Goal: Use online tool/utility: Utilize a website feature to perform a specific function

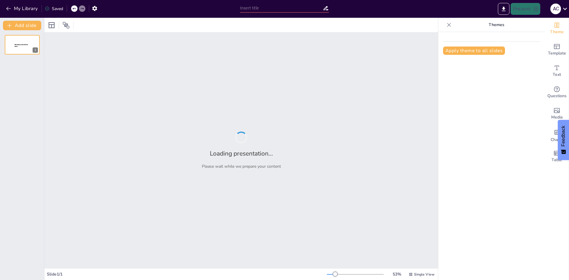
type input "Imported PRESENTACION.pptx"
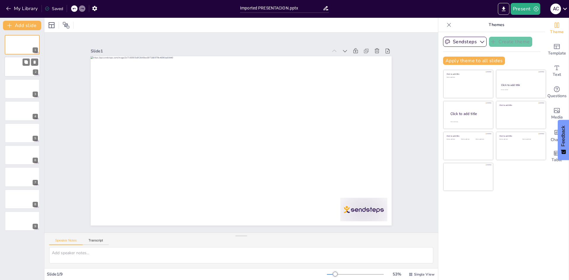
click at [19, 68] on div at bounding box center [22, 67] width 36 height 20
click at [17, 84] on div at bounding box center [22, 89] width 36 height 20
click at [16, 115] on div at bounding box center [22, 111] width 36 height 20
click at [16, 135] on div at bounding box center [22, 133] width 36 height 20
click at [17, 202] on div at bounding box center [22, 199] width 36 height 20
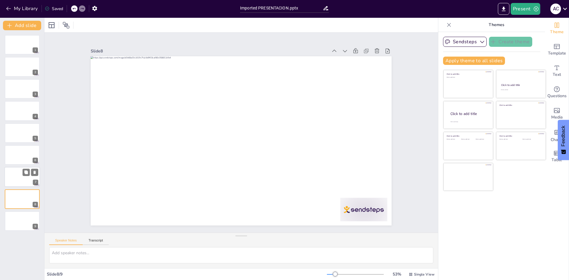
click at [15, 179] on div at bounding box center [22, 177] width 36 height 20
click at [12, 151] on div at bounding box center [22, 155] width 36 height 20
click at [12, 130] on div at bounding box center [22, 133] width 36 height 20
click at [12, 109] on div at bounding box center [22, 111] width 36 height 20
click at [12, 89] on div at bounding box center [22, 89] width 36 height 20
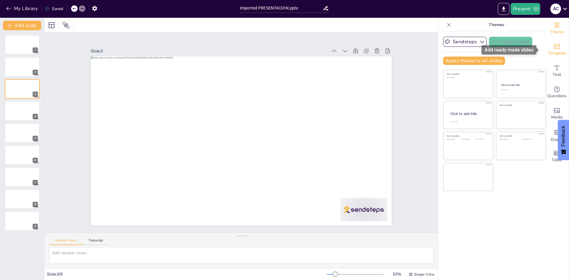
click at [554, 47] on icon "Add ready made slides" at bounding box center [557, 46] width 7 height 7
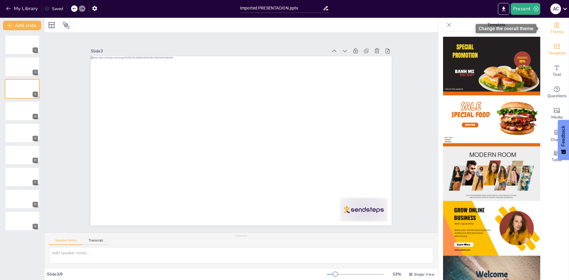
click at [550, 30] on span "Theme" at bounding box center [557, 32] width 14 height 7
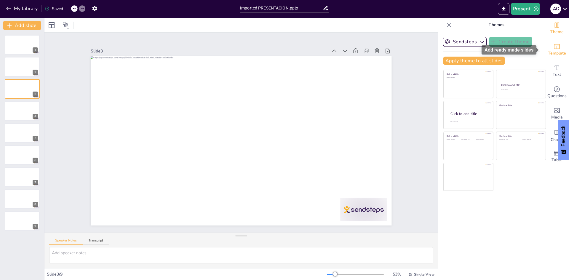
click at [556, 46] on div "Template" at bounding box center [557, 49] width 24 height 21
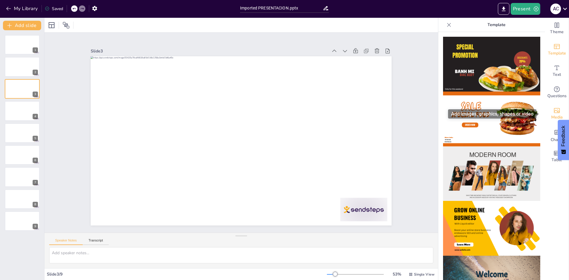
click at [552, 115] on div "Media" at bounding box center [557, 113] width 24 height 21
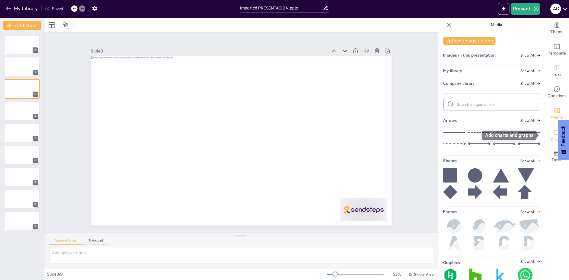
click at [551, 138] on span "Charts" at bounding box center [557, 140] width 12 height 7
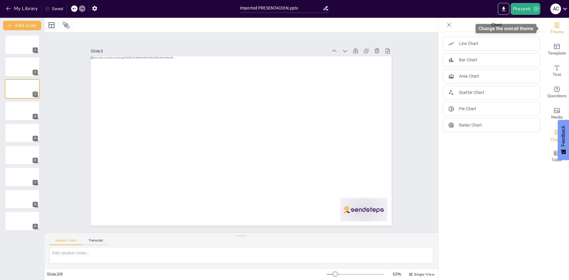
click at [554, 25] on icon "Change the overall theme" at bounding box center [557, 25] width 7 height 7
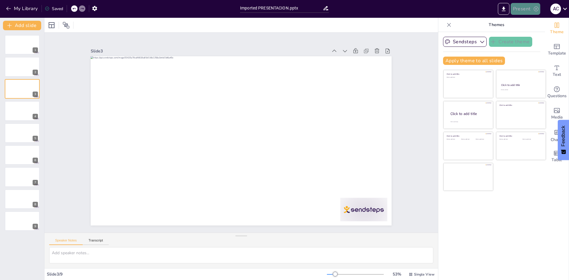
click at [534, 10] on icon "button" at bounding box center [536, 9] width 6 height 6
click at [535, 25] on li "Preview presentation" at bounding box center [534, 21] width 47 height 9
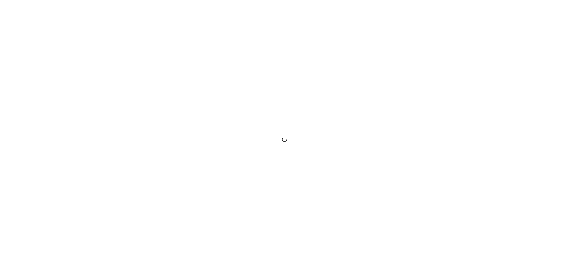
click at [557, 10] on div at bounding box center [284, 140] width 569 height 280
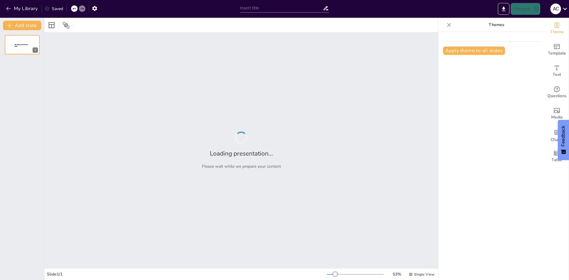
type input "Imported PRESENTACION.pptx"
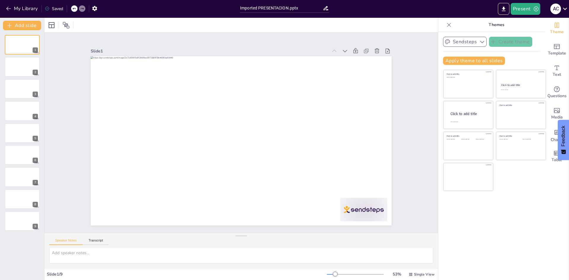
click at [479, 43] on icon "button" at bounding box center [482, 42] width 6 height 6
